Goal: Transaction & Acquisition: Book appointment/travel/reservation

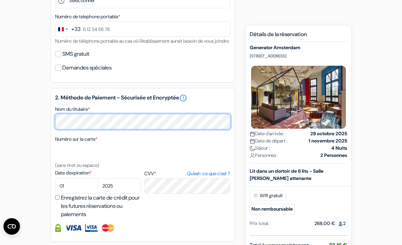
scroll to position [199, 0]
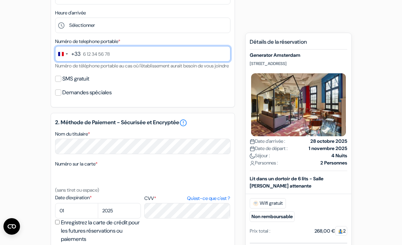
click at [112, 56] on input "text" at bounding box center [142, 54] width 175 height 16
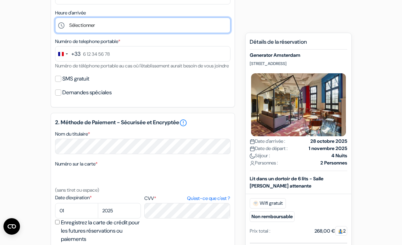
click at [96, 30] on select "Sélectionner 1:00 2:00 3:00 4:00 5:00 6:00 7:00 8:00 9:00 10:00 11:00 12:00 13:…" at bounding box center [142, 26] width 175 height 16
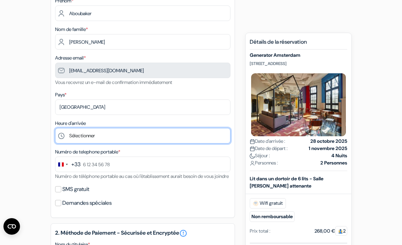
scroll to position [88, 0]
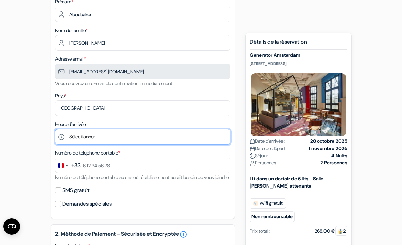
click at [98, 140] on select "Sélectionner 1:00 2:00 3:00 4:00 5:00 6:00 7:00 8:00 9:00 10:00 11:00 12:00 13:…" at bounding box center [142, 137] width 175 height 16
select select "15"
click at [55, 130] on select "Sélectionner 1:00 2:00 3:00 4:00 5:00 6:00 7:00 8:00 9:00 10:00 11:00 12:00 13:…" at bounding box center [142, 137] width 175 height 16
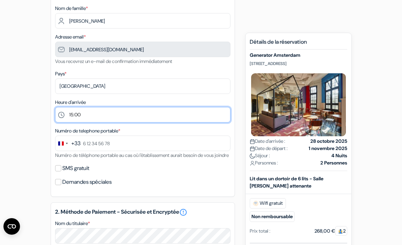
scroll to position [111, 0]
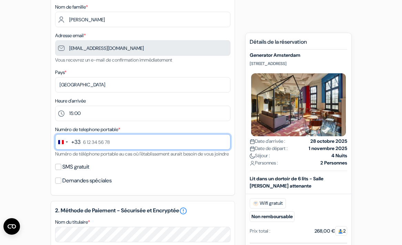
click at [95, 142] on input "text" at bounding box center [142, 142] width 175 height 16
type input "7 58 01 82 34"
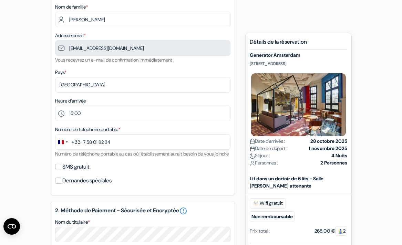
click at [64, 172] on label "SMS gratuit" at bounding box center [75, 167] width 27 height 10
click at [61, 170] on input "SMS gratuit" at bounding box center [58, 167] width 6 height 6
checkbox input "true"
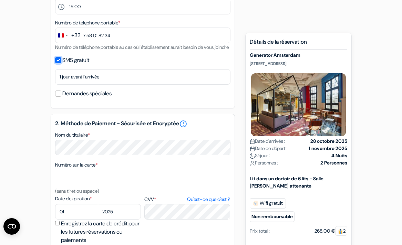
scroll to position [256, 0]
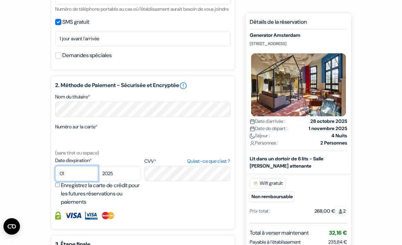
click at [76, 182] on select "01 02 03 04 05 06 07 08 09 10 11 12" at bounding box center [76, 174] width 43 height 16
select select "03"
click at [55, 176] on select "01 02 03 04 05 06 07 08 09 10 11 12" at bounding box center [76, 174] width 43 height 16
click at [117, 180] on select "2025 2026 2027 2028 2029 2030 2031 2032 2033 2034 2035 2036 2037 2038 2039 2040…" at bounding box center [119, 174] width 43 height 16
select select "2029"
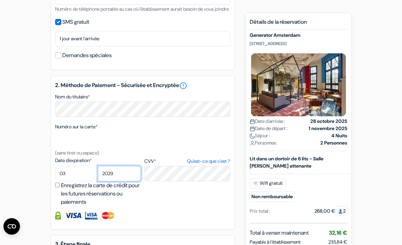
click at [98, 176] on select "2025 2026 2027 2028 2029 2030 2031 2032 2033 2034 2035 2036 2037 2038 2039 2040…" at bounding box center [119, 174] width 43 height 16
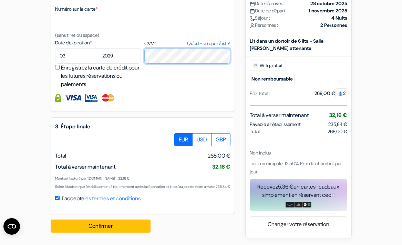
scroll to position [392, 0]
click at [200, 133] on label "USD" at bounding box center [201, 139] width 19 height 13
click at [179, 133] on input "USD" at bounding box center [177, 135] width 4 height 4
radio input "true"
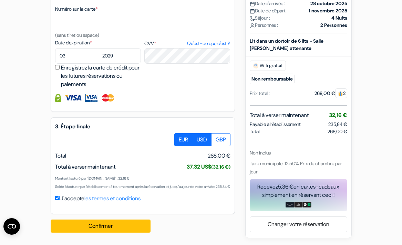
click at [180, 133] on label "EUR" at bounding box center [183, 139] width 18 height 13
click at [179, 133] on input "EUR" at bounding box center [177, 135] width 4 height 4
radio input "true"
click at [200, 133] on label "USD" at bounding box center [201, 139] width 19 height 13
click at [179, 133] on input "USD" at bounding box center [177, 135] width 4 height 4
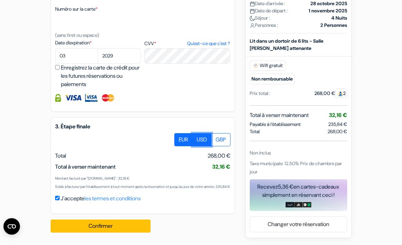
radio input "true"
click at [180, 133] on label "EUR" at bounding box center [183, 139] width 18 height 13
click at [179, 133] on input "EUR" at bounding box center [177, 135] width 4 height 4
radio input "true"
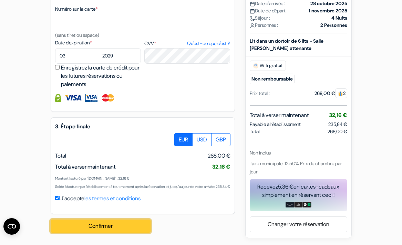
click at [109, 228] on button "Confirmer Loading..." at bounding box center [101, 226] width 100 height 13
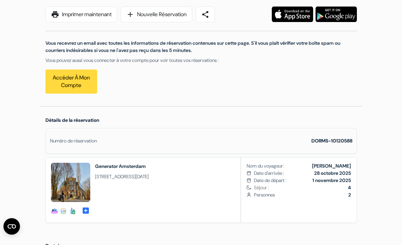
scroll to position [122, 0]
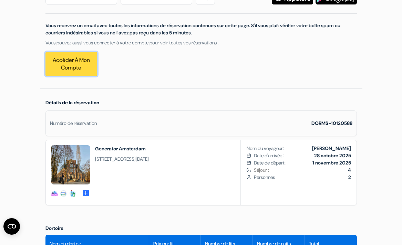
click at [77, 70] on link "Accéder à mon compte" at bounding box center [72, 64] width 52 height 24
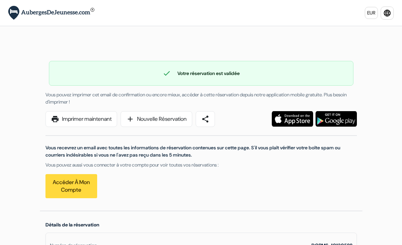
scroll to position [122, 0]
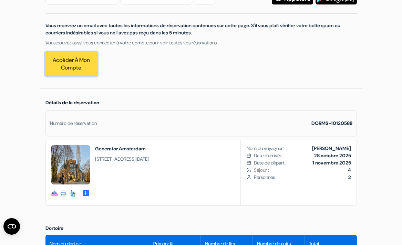
click at [79, 55] on link "Accéder à mon compte" at bounding box center [72, 64] width 52 height 24
